Goal: Information Seeking & Learning: Learn about a topic

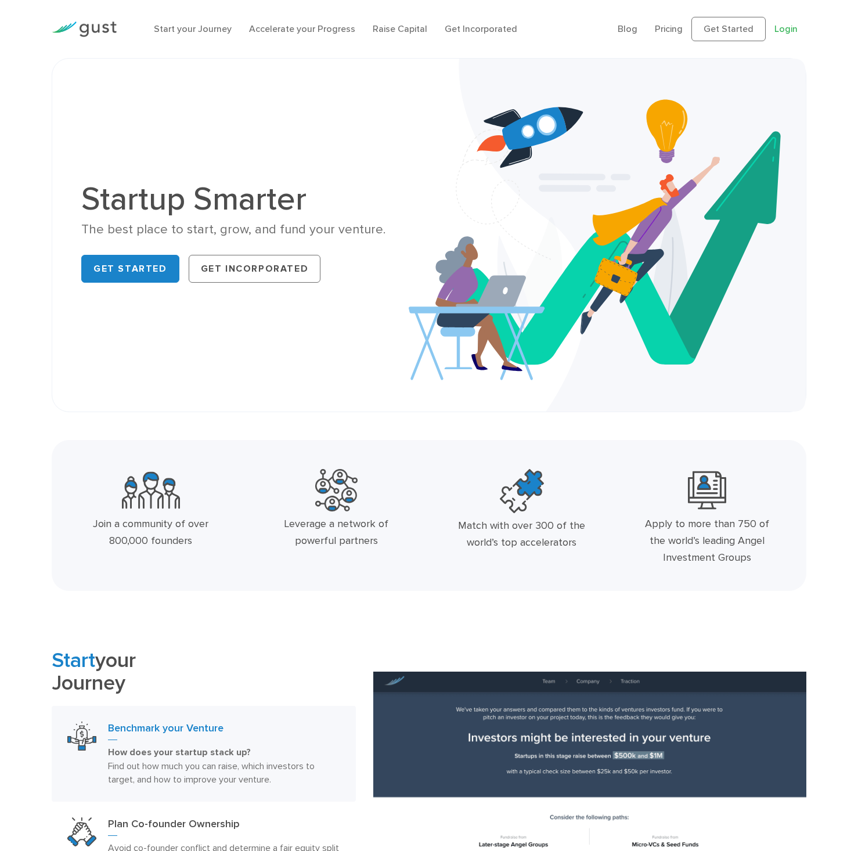
click at [776, 33] on link "Login" at bounding box center [786, 28] width 23 height 11
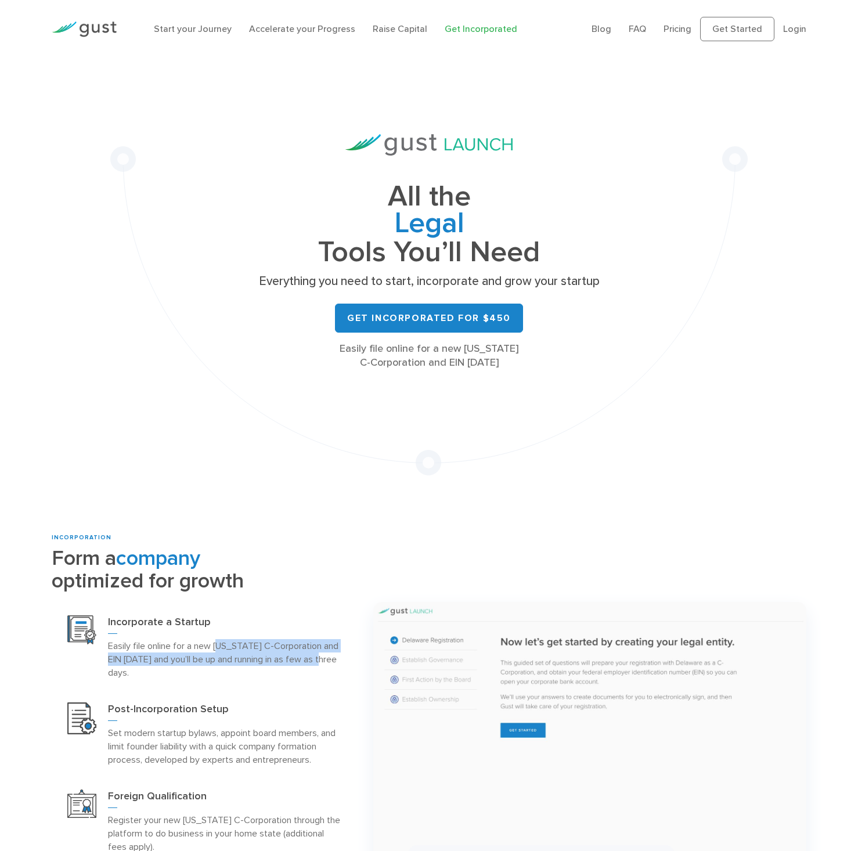
drag, startPoint x: 220, startPoint y: 648, endPoint x: 325, endPoint y: 669, distance: 106.6
click at [332, 664] on p "Easily file online for a new Delaware C-Corporation and EIN today and you’ll be…" at bounding box center [224, 659] width 232 height 40
click at [179, 677] on p "Easily file online for a new Delaware C-Corporation and EIN today and you’ll be…" at bounding box center [224, 659] width 232 height 40
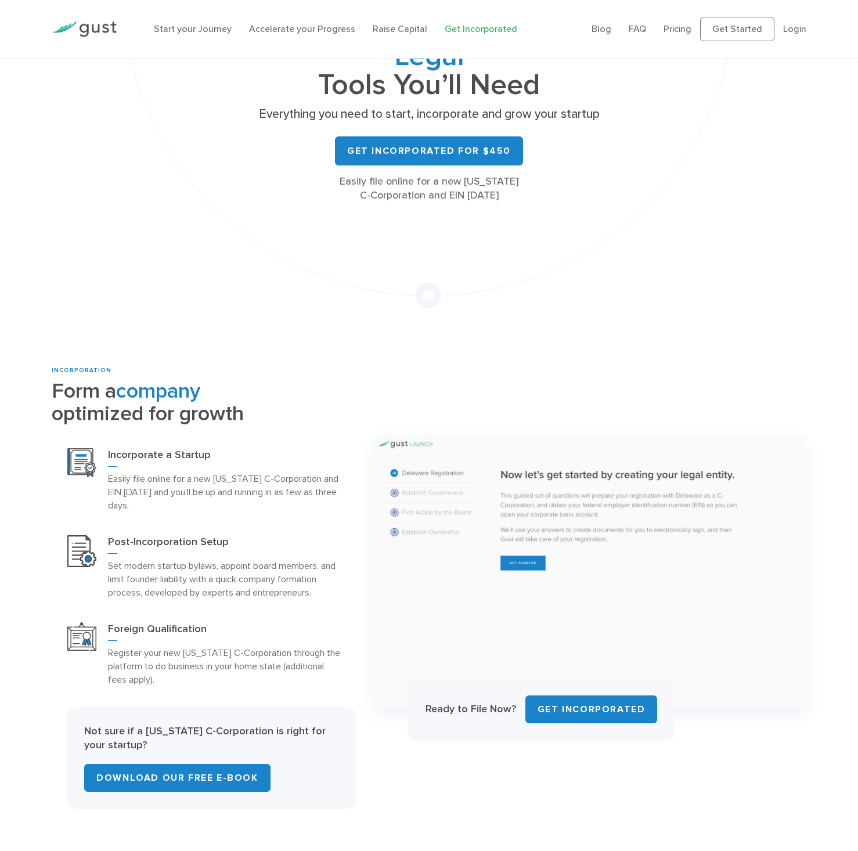
scroll to position [204, 0]
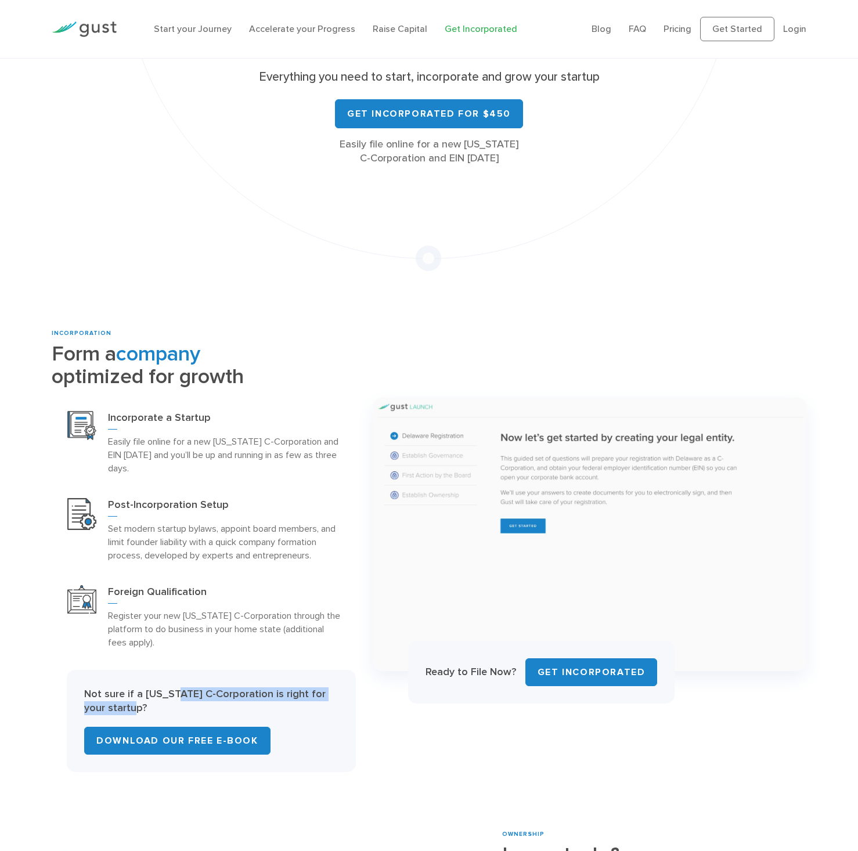
drag, startPoint x: 177, startPoint y: 694, endPoint x: 326, endPoint y: 716, distance: 151.4
click at [326, 716] on p "Not sure if a Delaware C-Corporation is right for your startup?" at bounding box center [211, 702] width 254 height 28
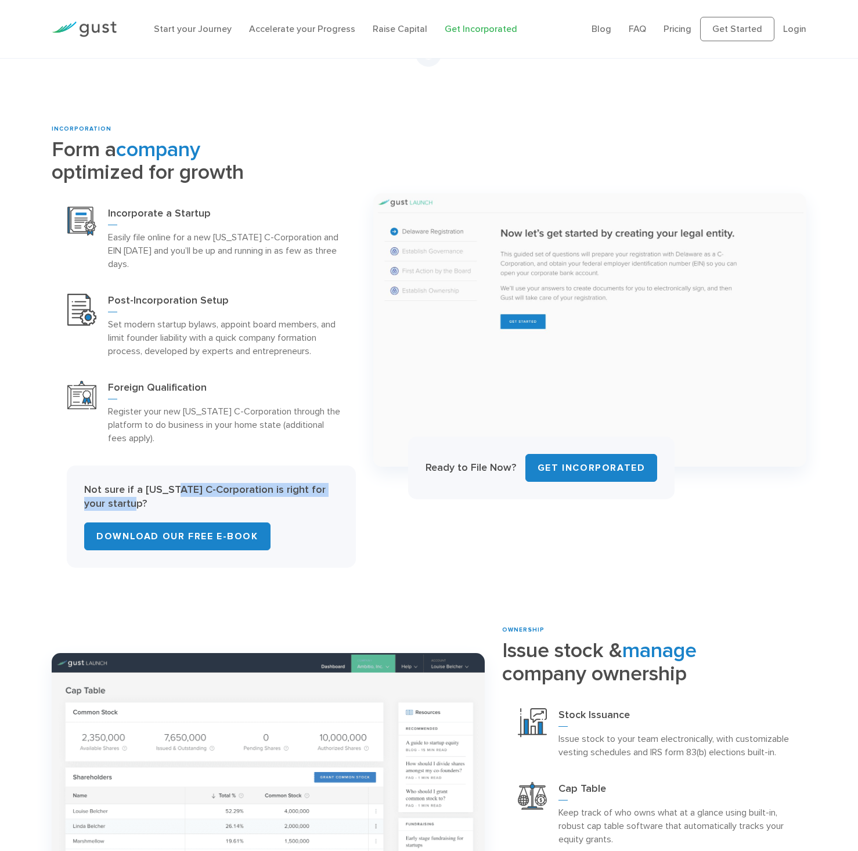
scroll to position [316, 0]
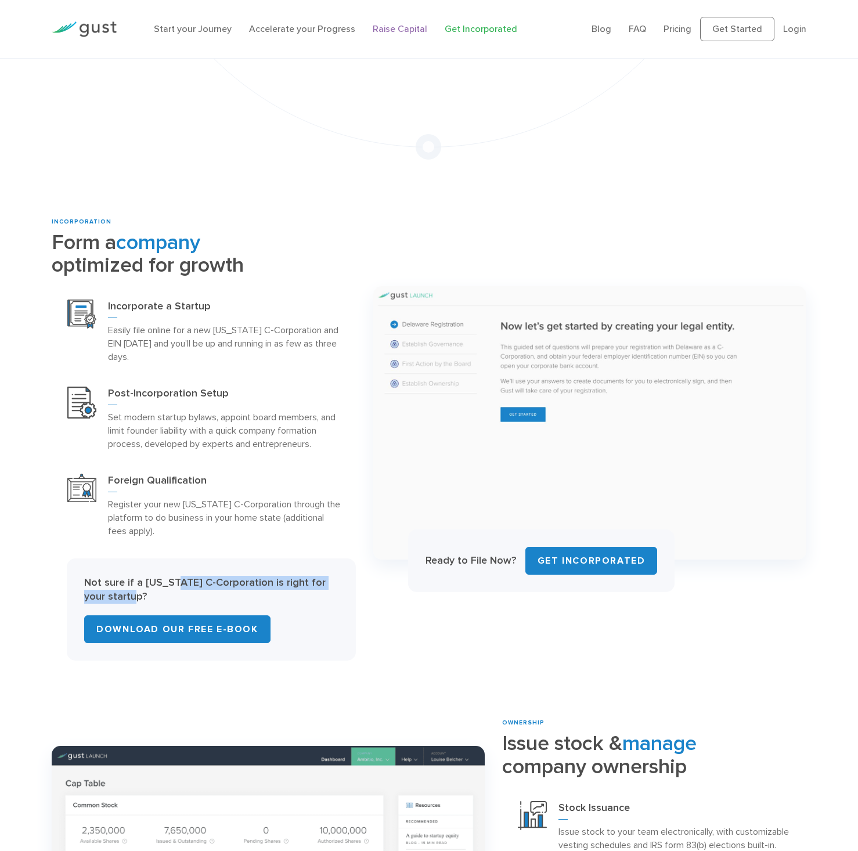
click at [402, 31] on link "Raise Capital" at bounding box center [400, 28] width 55 height 11
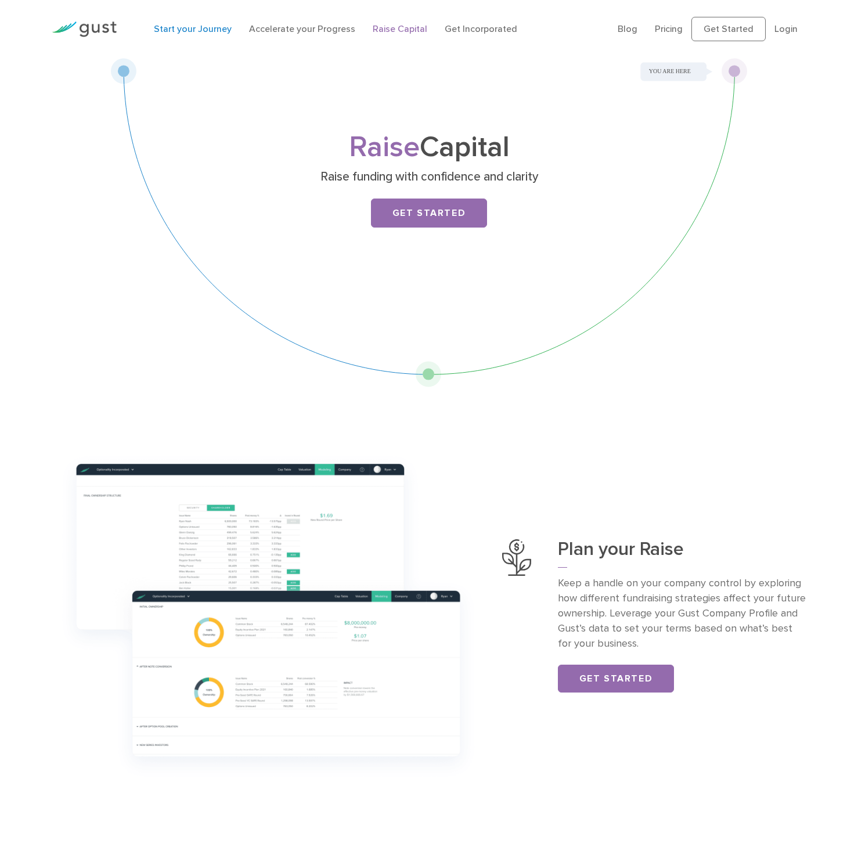
click at [196, 30] on link "Start your Journey" at bounding box center [193, 28] width 78 height 11
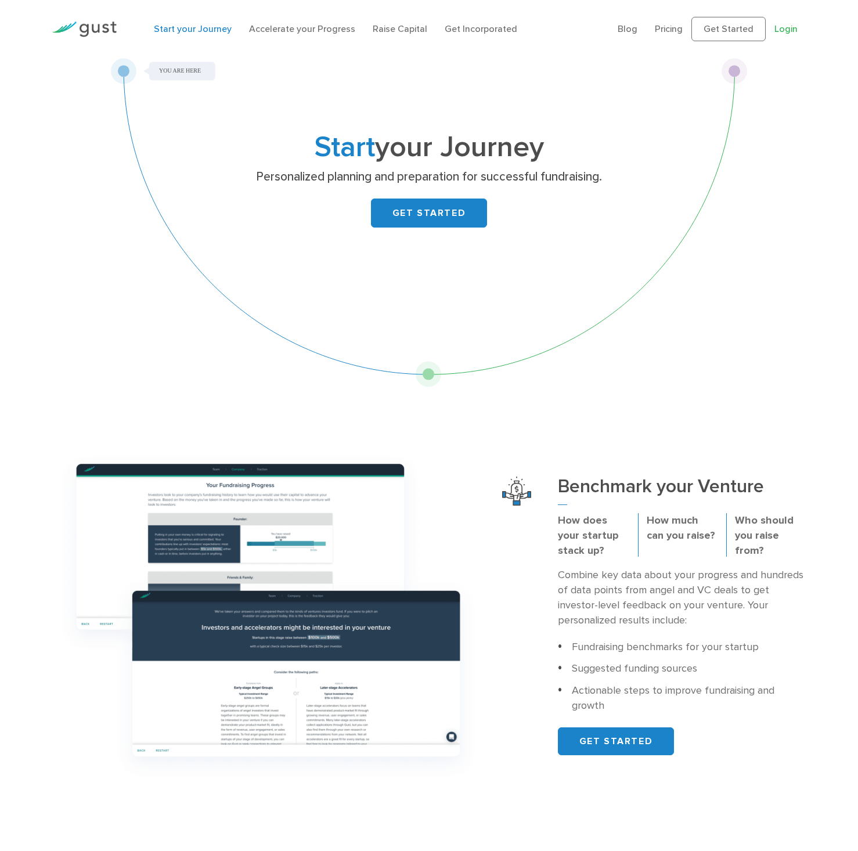
click at [786, 30] on link "Login" at bounding box center [786, 28] width 23 height 11
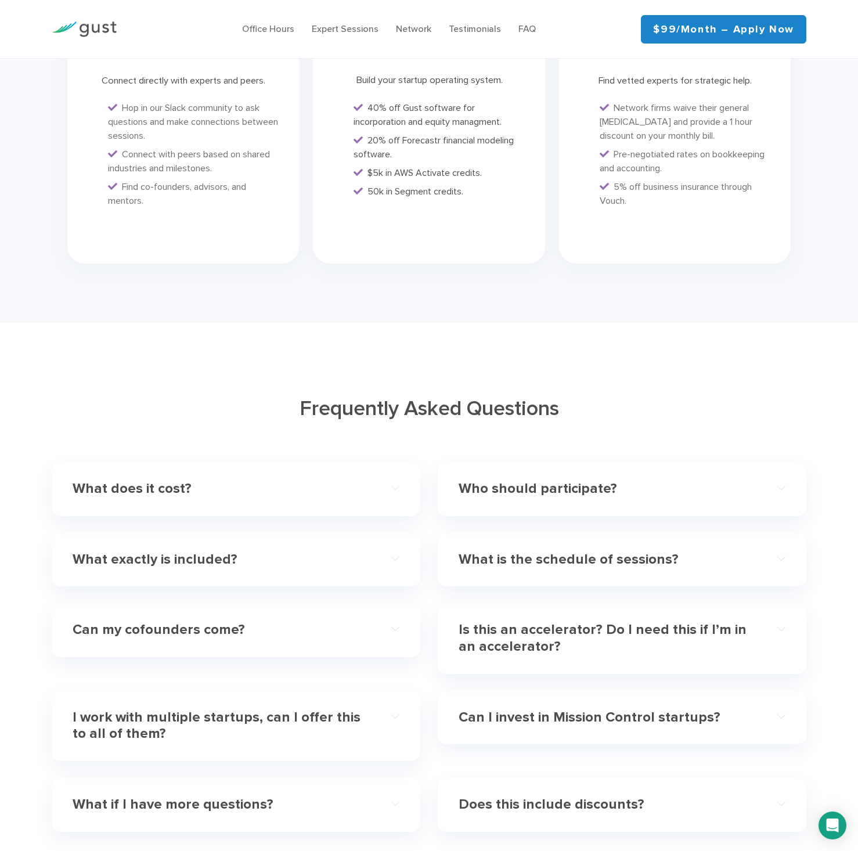
scroll to position [3039, 0]
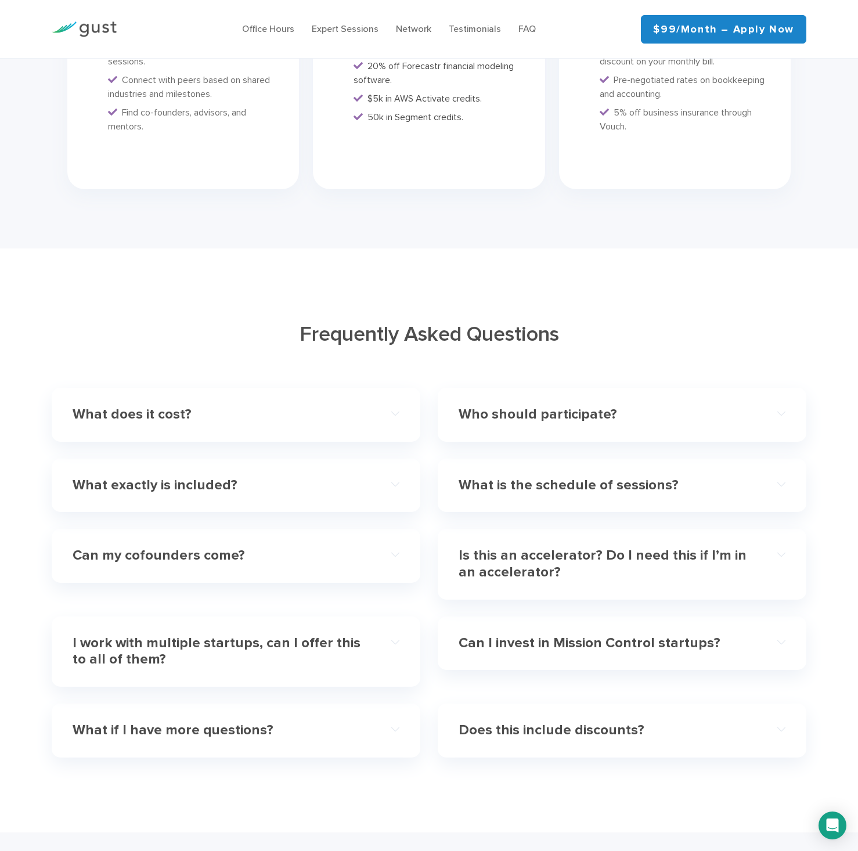
click at [350, 388] on div "What does it cost? Mission Control is a $99/month subscription. You can cancel …" at bounding box center [236, 415] width 369 height 54
click at [349, 407] on h4 "What does it cost?" at bounding box center [220, 415] width 294 height 17
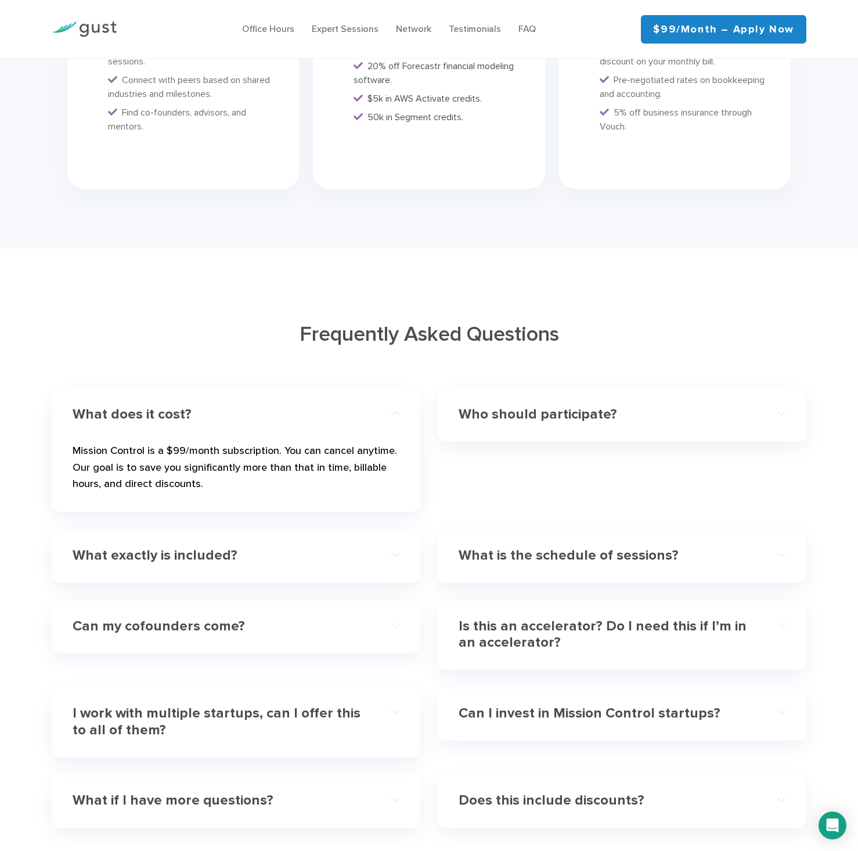
click at [485, 411] on div "Who should participate?" at bounding box center [622, 414] width 327 height 35
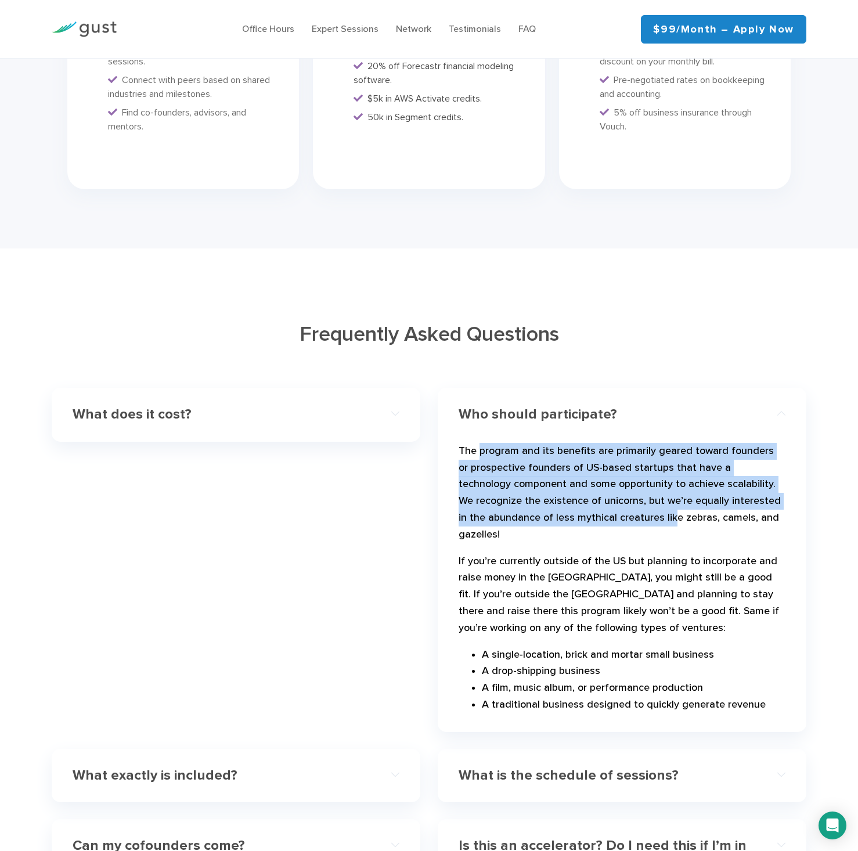
drag, startPoint x: 480, startPoint y: 433, endPoint x: 637, endPoint y: 498, distance: 169.5
click at [641, 496] on p "The program and its benefits are primarily geared toward founders or prospectiv…" at bounding box center [622, 495] width 327 height 105
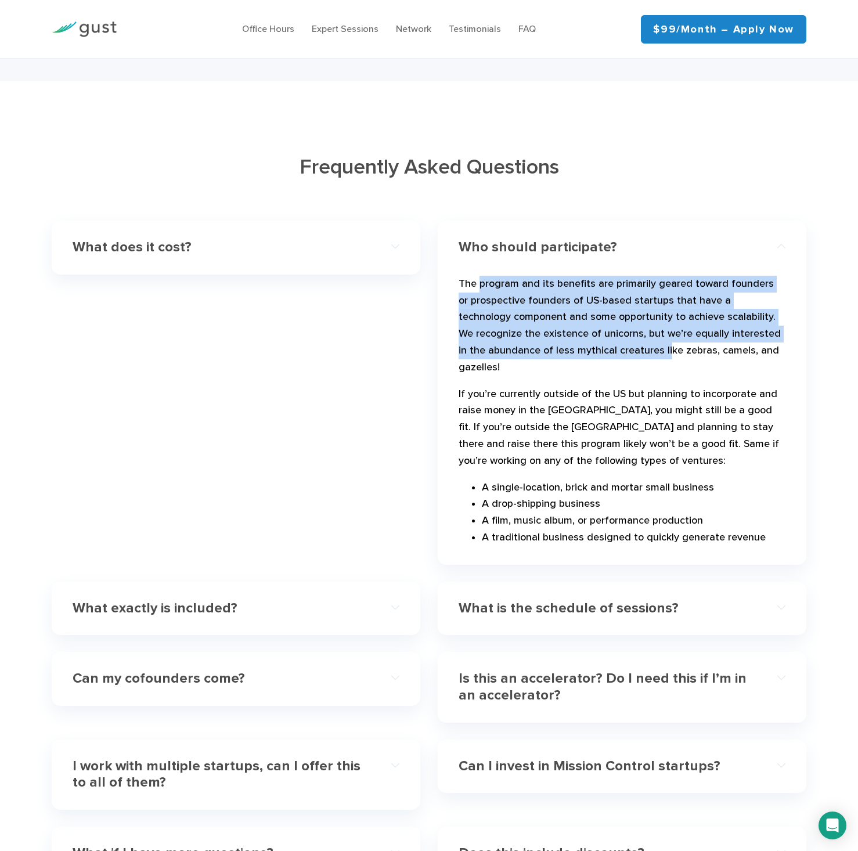
scroll to position [3262, 0]
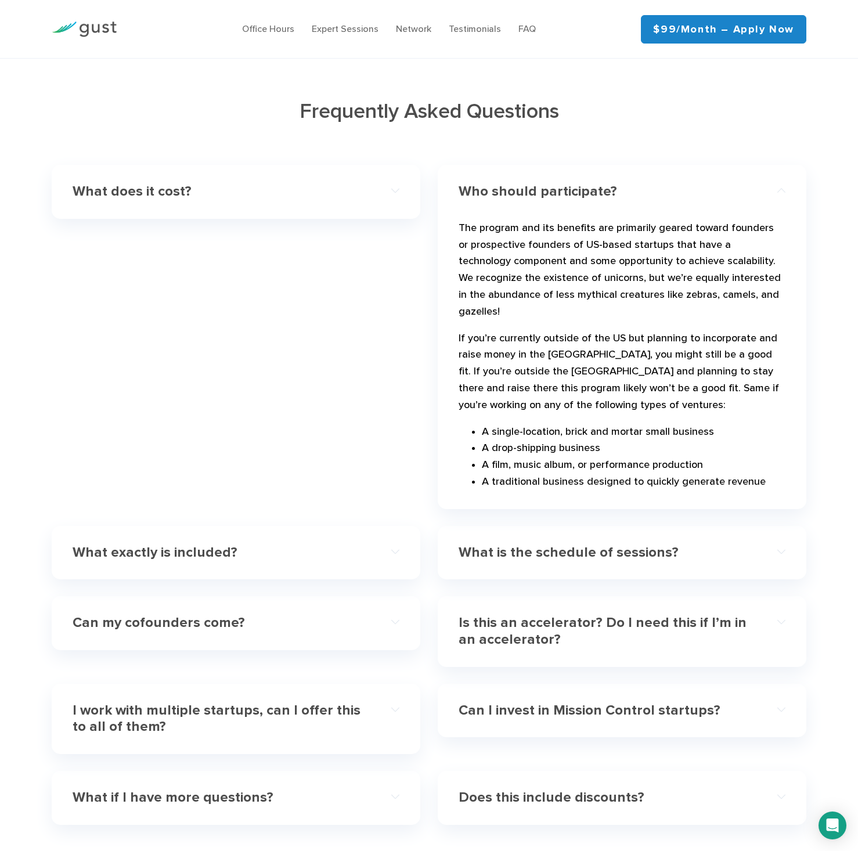
click at [335, 545] on h4 "What exactly is included?" at bounding box center [220, 553] width 294 height 17
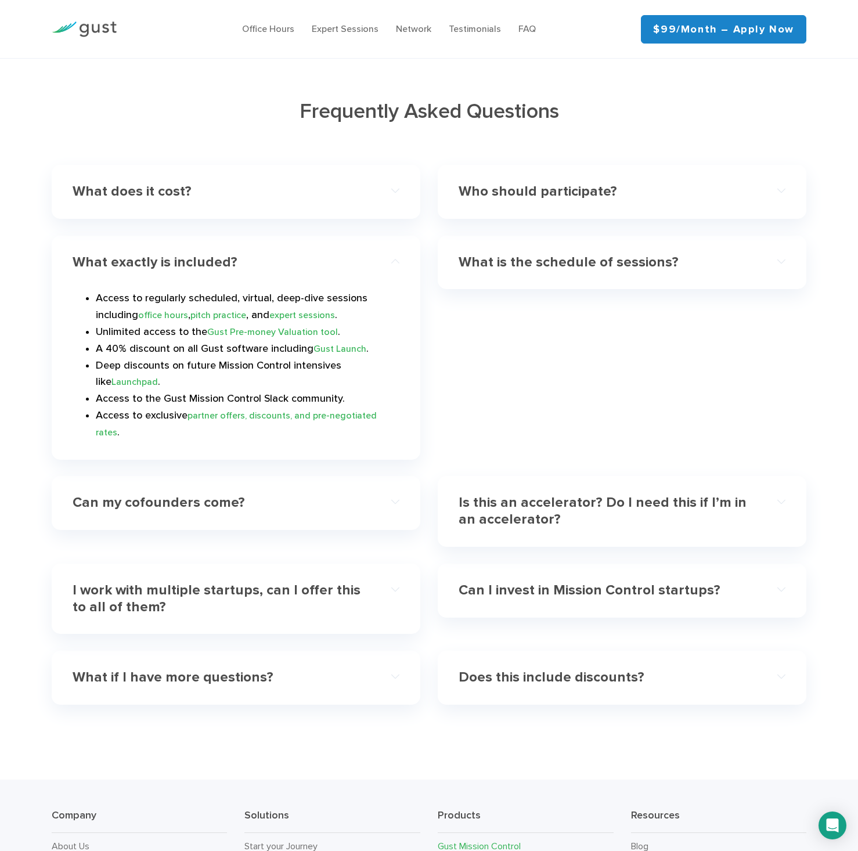
click at [339, 495] on h4 "Can my cofounders come?" at bounding box center [220, 503] width 294 height 17
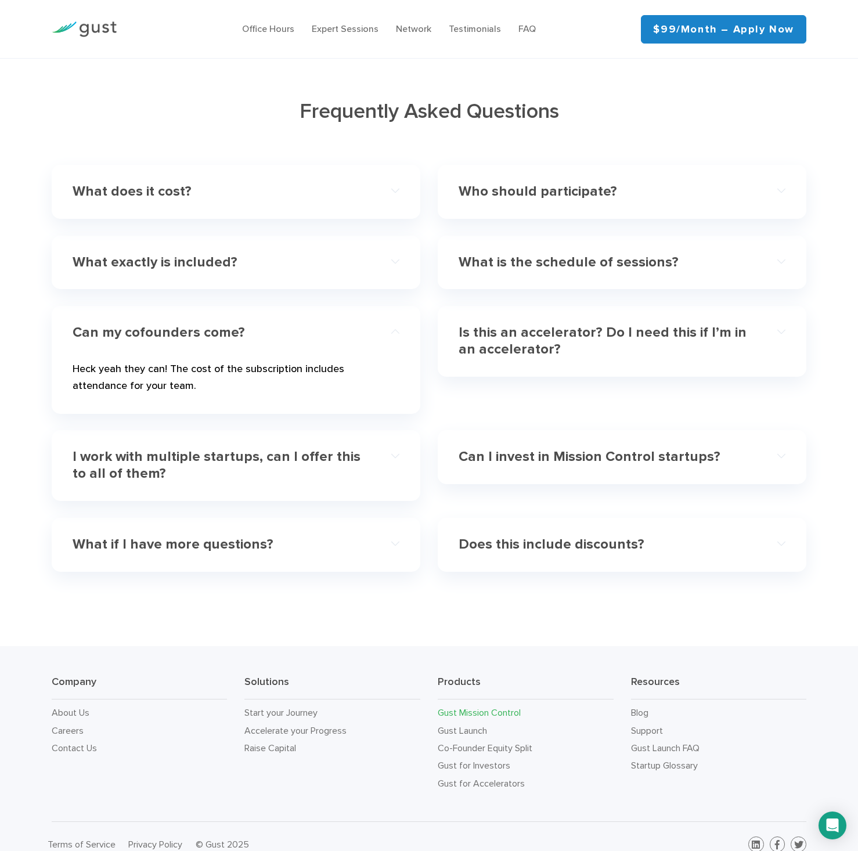
click at [630, 337] on h4 "Is this an accelerator? Do I need this if I’m in an accelerator?" at bounding box center [606, 342] width 294 height 34
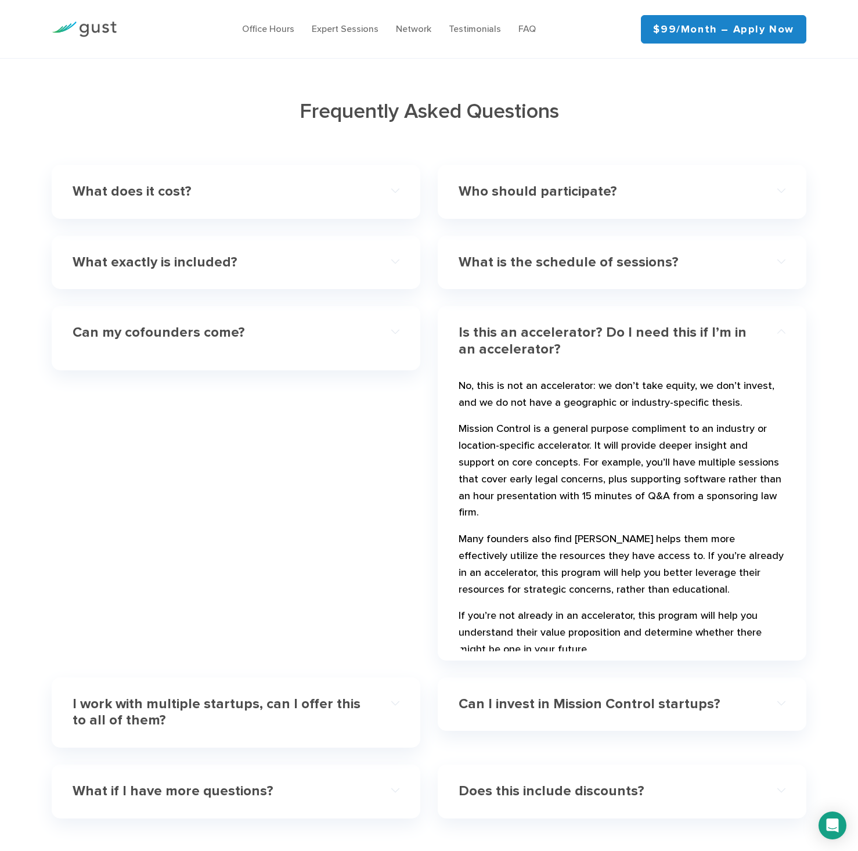
scroll to position [3258, 0]
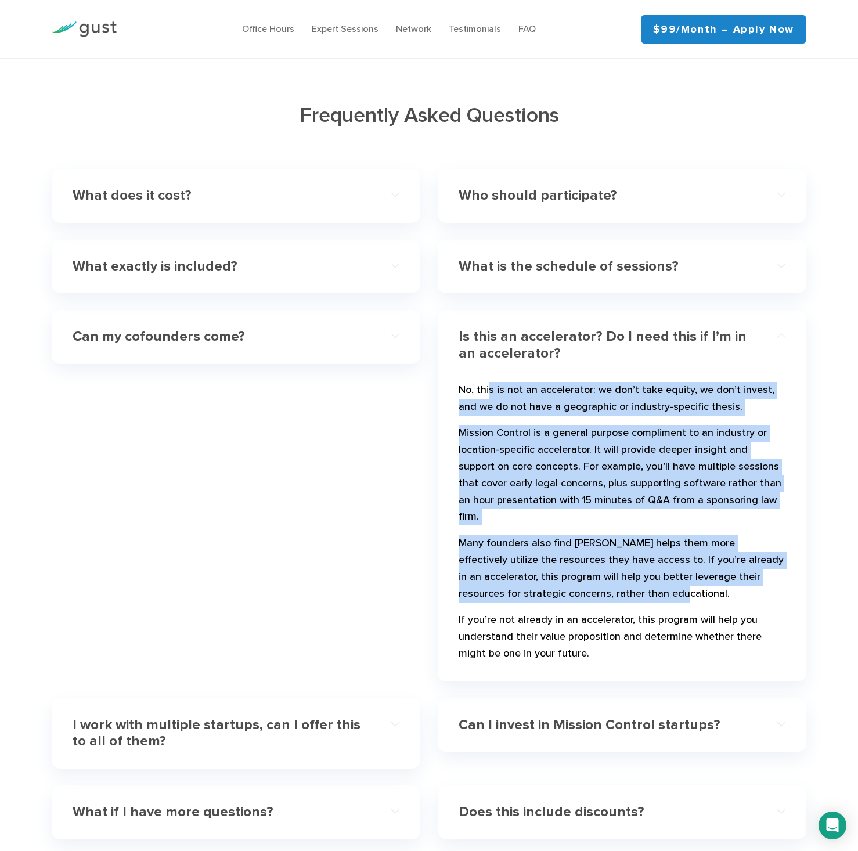
drag, startPoint x: 517, startPoint y: 380, endPoint x: 695, endPoint y: 565, distance: 255.9
click at [695, 565] on div "No, this is not an accelerator: we don’t take equity, we don’t invest, and we d…" at bounding box center [622, 522] width 327 height 301
click at [667, 572] on p "Many founders also find Gust helps them more effectively utilize the resources …" at bounding box center [622, 570] width 327 height 71
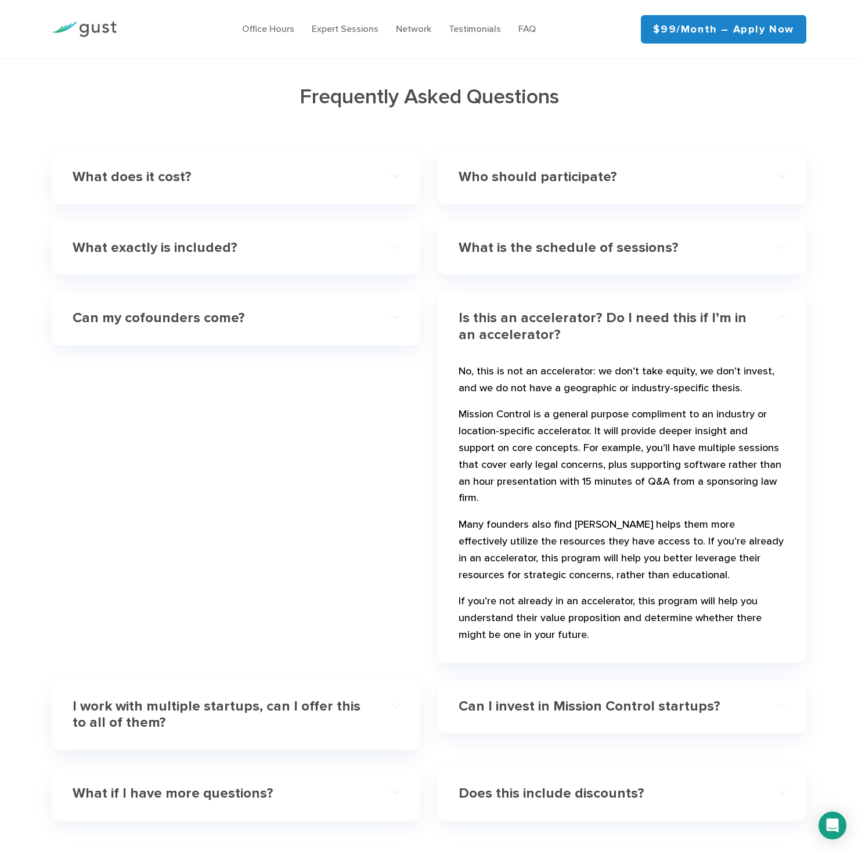
scroll to position [3471, 0]
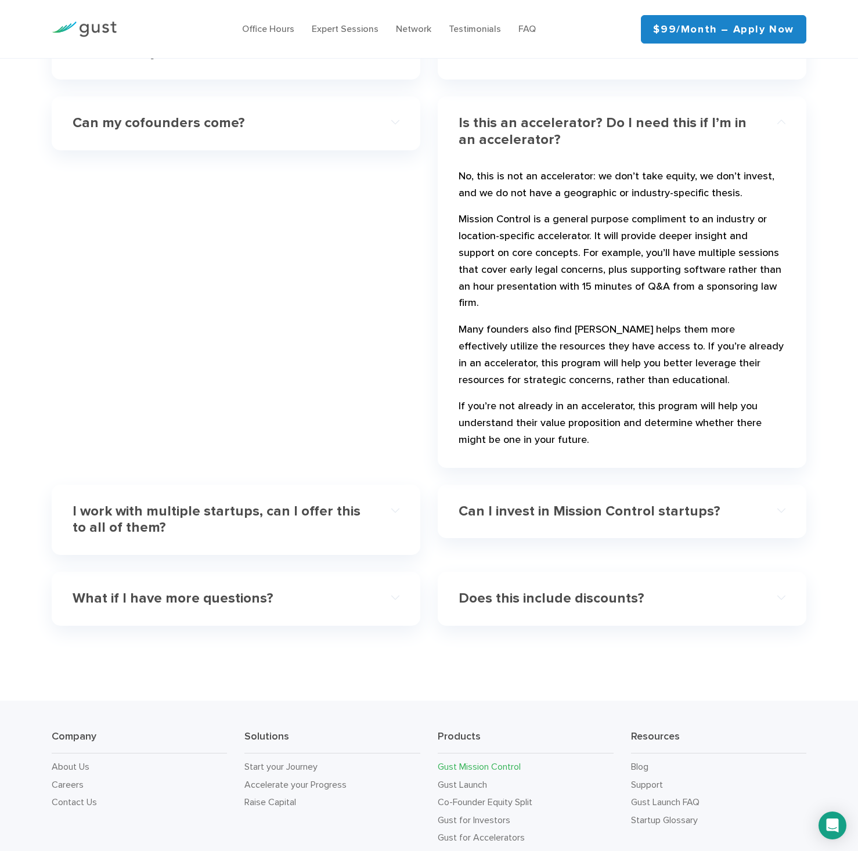
click at [504, 591] on h4 "Does this include discounts?" at bounding box center [606, 599] width 294 height 17
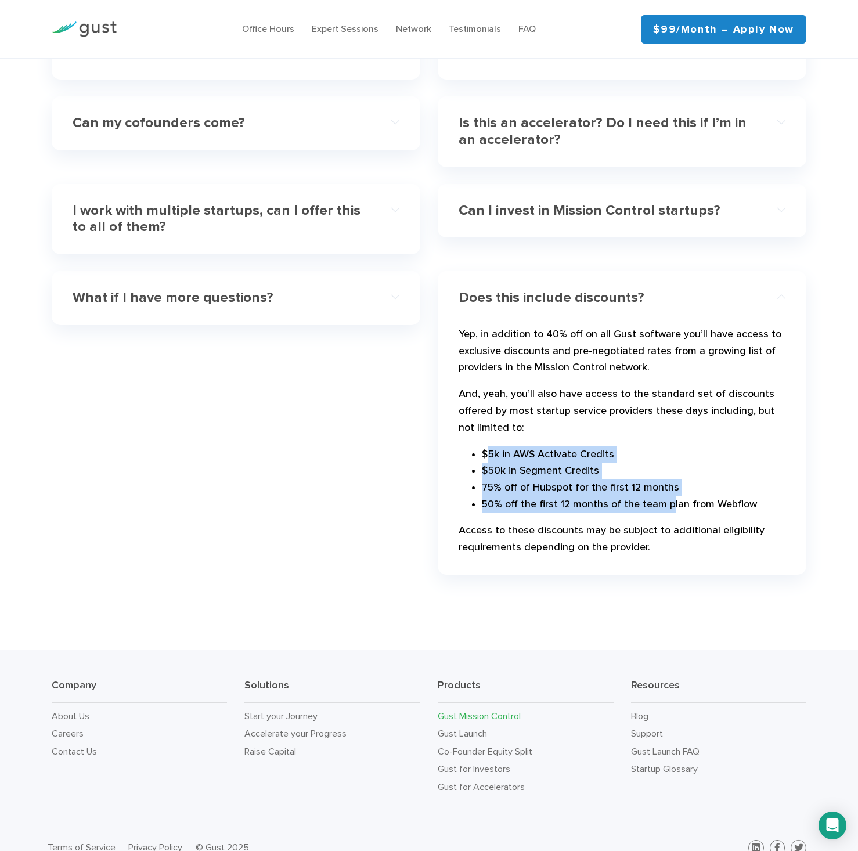
drag, startPoint x: 487, startPoint y: 438, endPoint x: 666, endPoint y: 489, distance: 186.0
click at [666, 489] on ul "$5k in AWS Activate Credits $50k in Segment Credits 75% off of Hubspot for the …" at bounding box center [622, 480] width 327 height 67
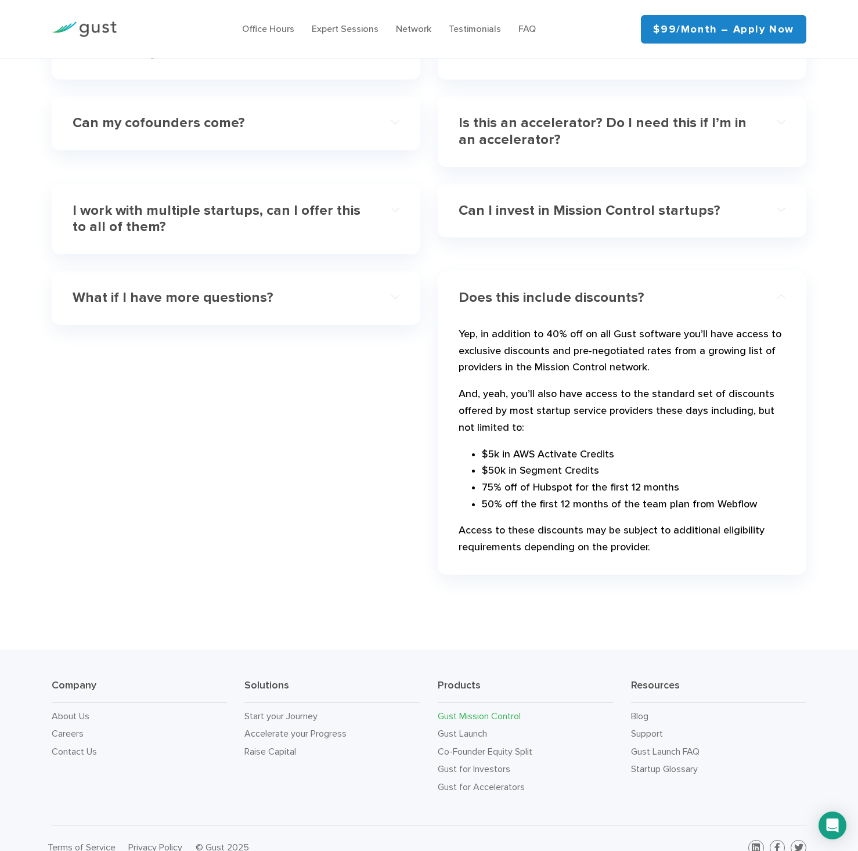
click at [610, 501] on div "Yep, in addition to 40% off on all Gust software you’ll have access to exclusiv…" at bounding box center [622, 441] width 327 height 250
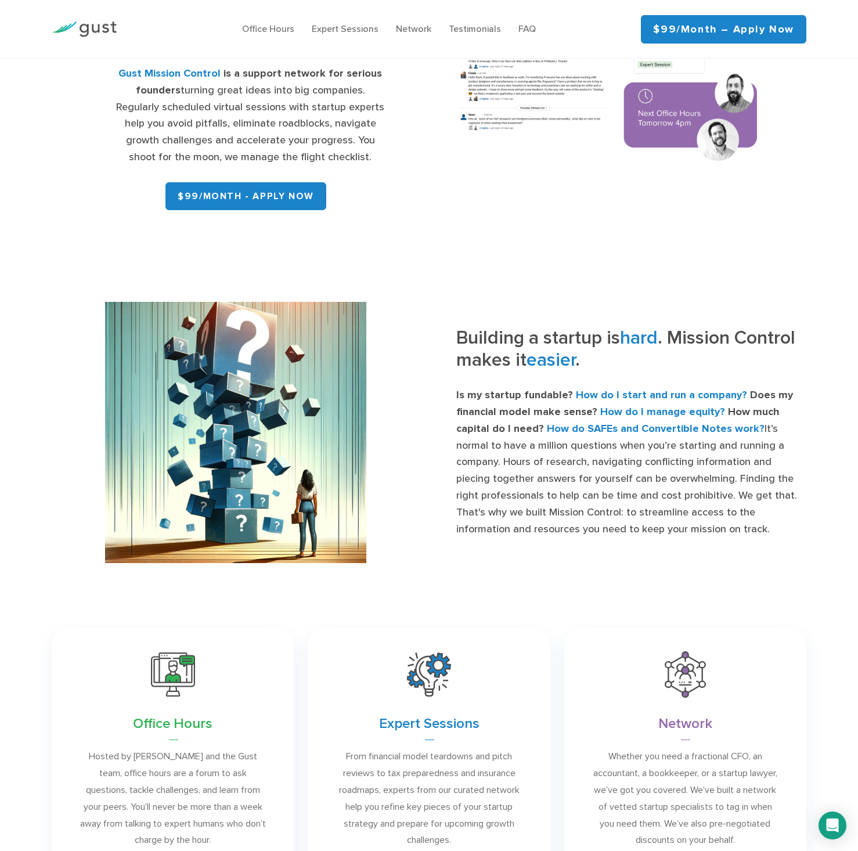
scroll to position [0, 0]
